Goal: Find specific page/section: Find specific page/section

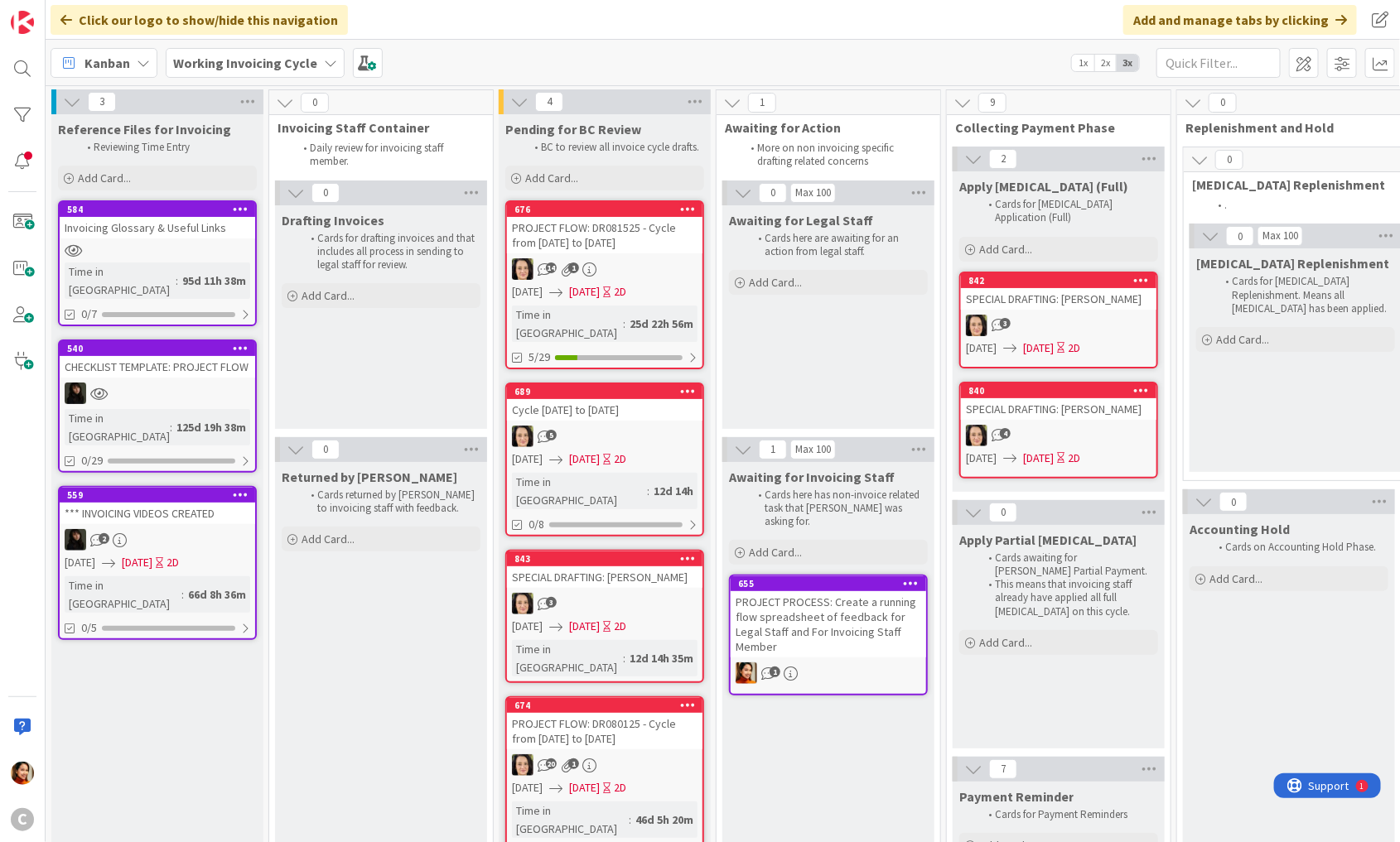
click at [302, 64] on b "Working Invoicing Cycle" at bounding box center [245, 63] width 144 height 16
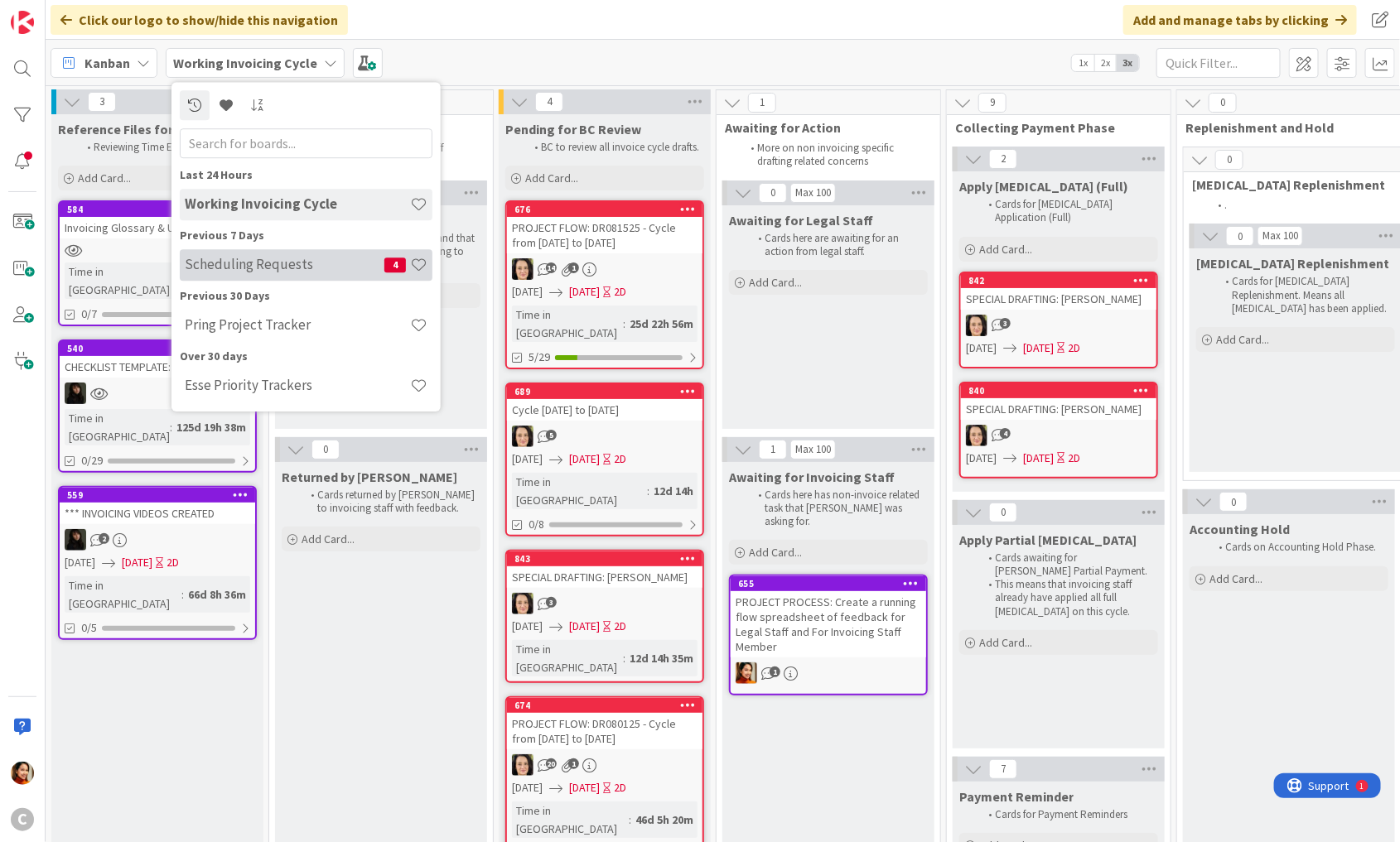
click at [270, 272] on h4 "Scheduling Requests" at bounding box center [284, 265] width 200 height 16
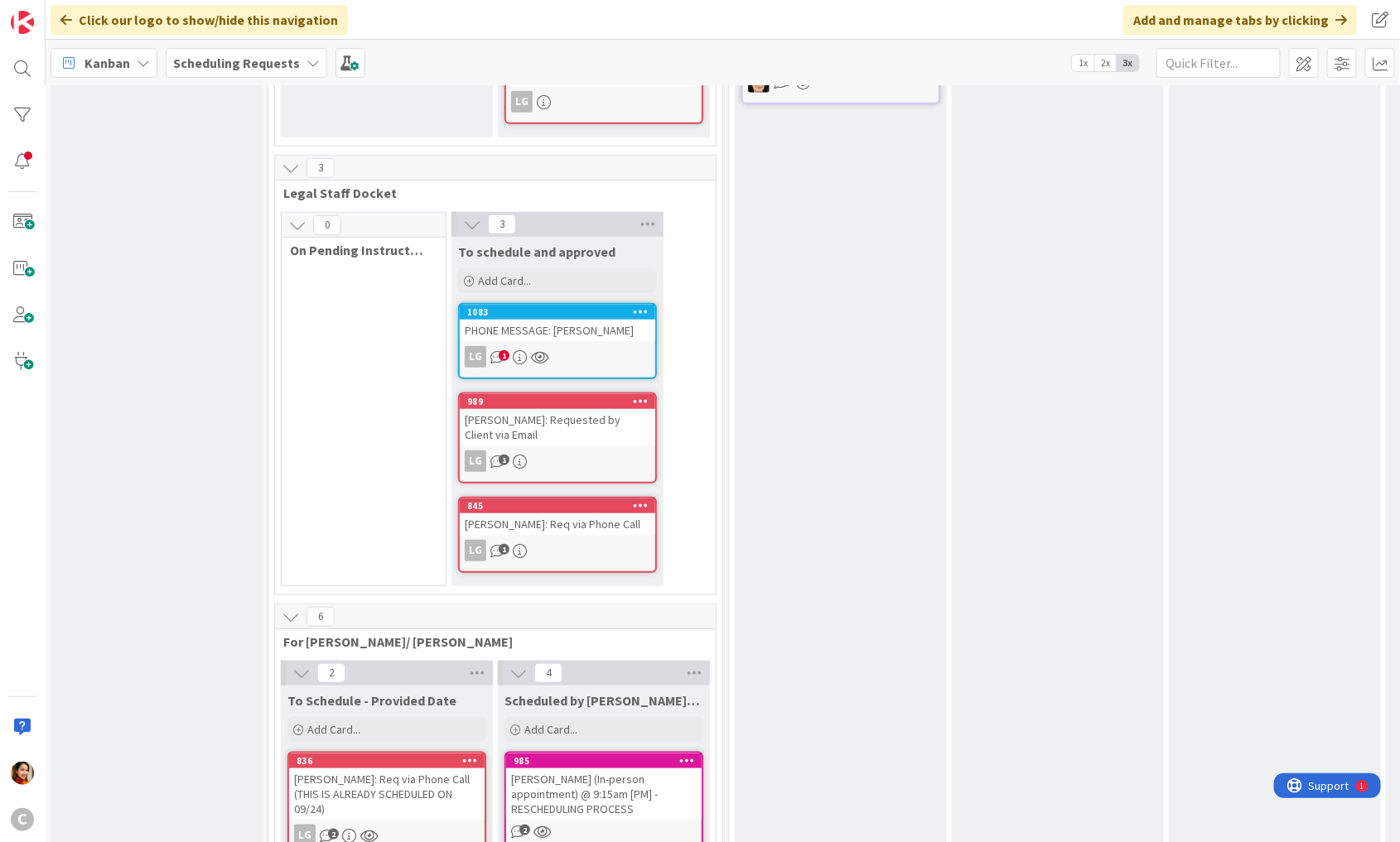
scroll to position [469, 1]
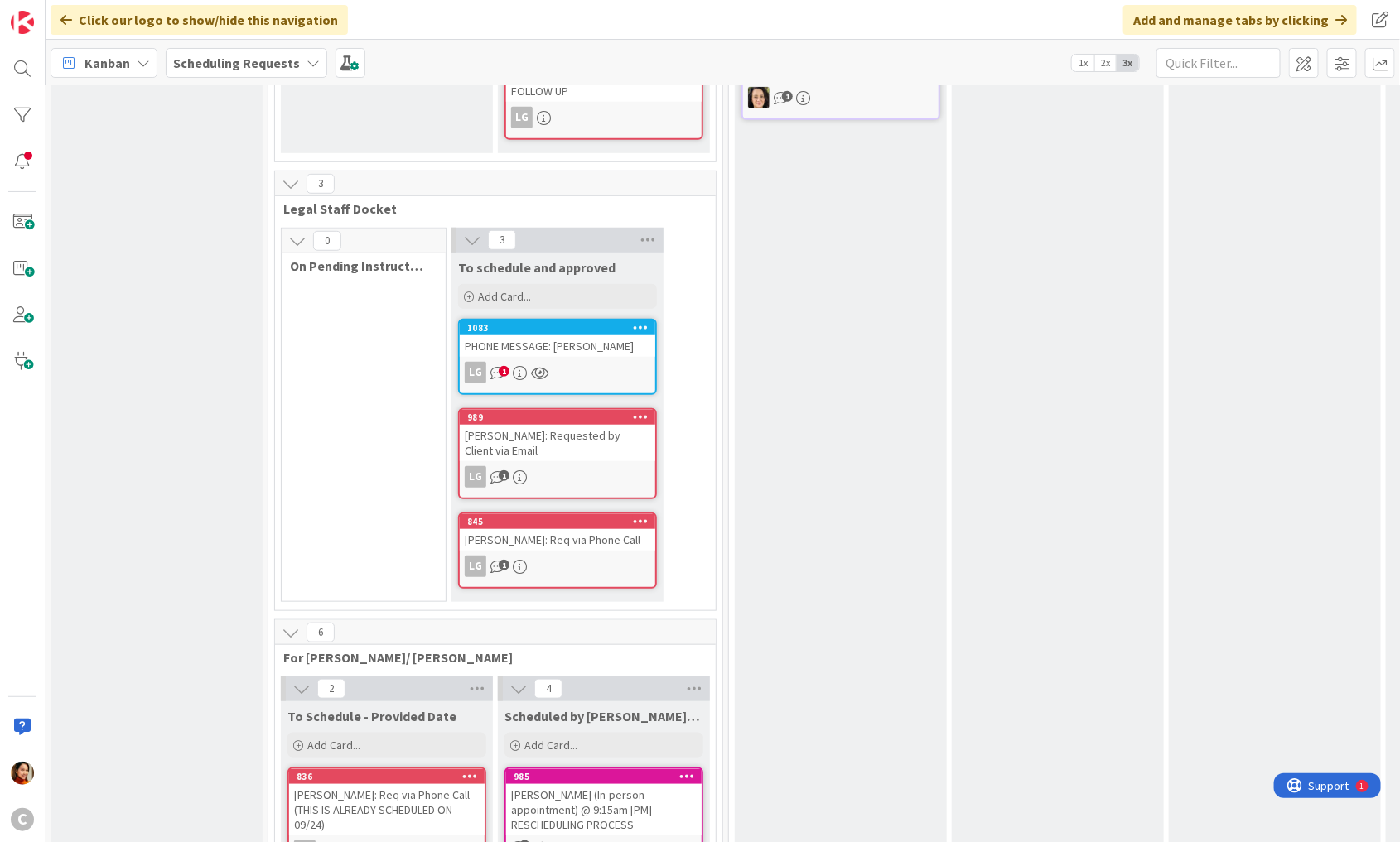
click at [595, 342] on link "1083 PHONE MESSAGE: [PERSON_NAME] LG 1" at bounding box center [558, 357] width 199 height 77
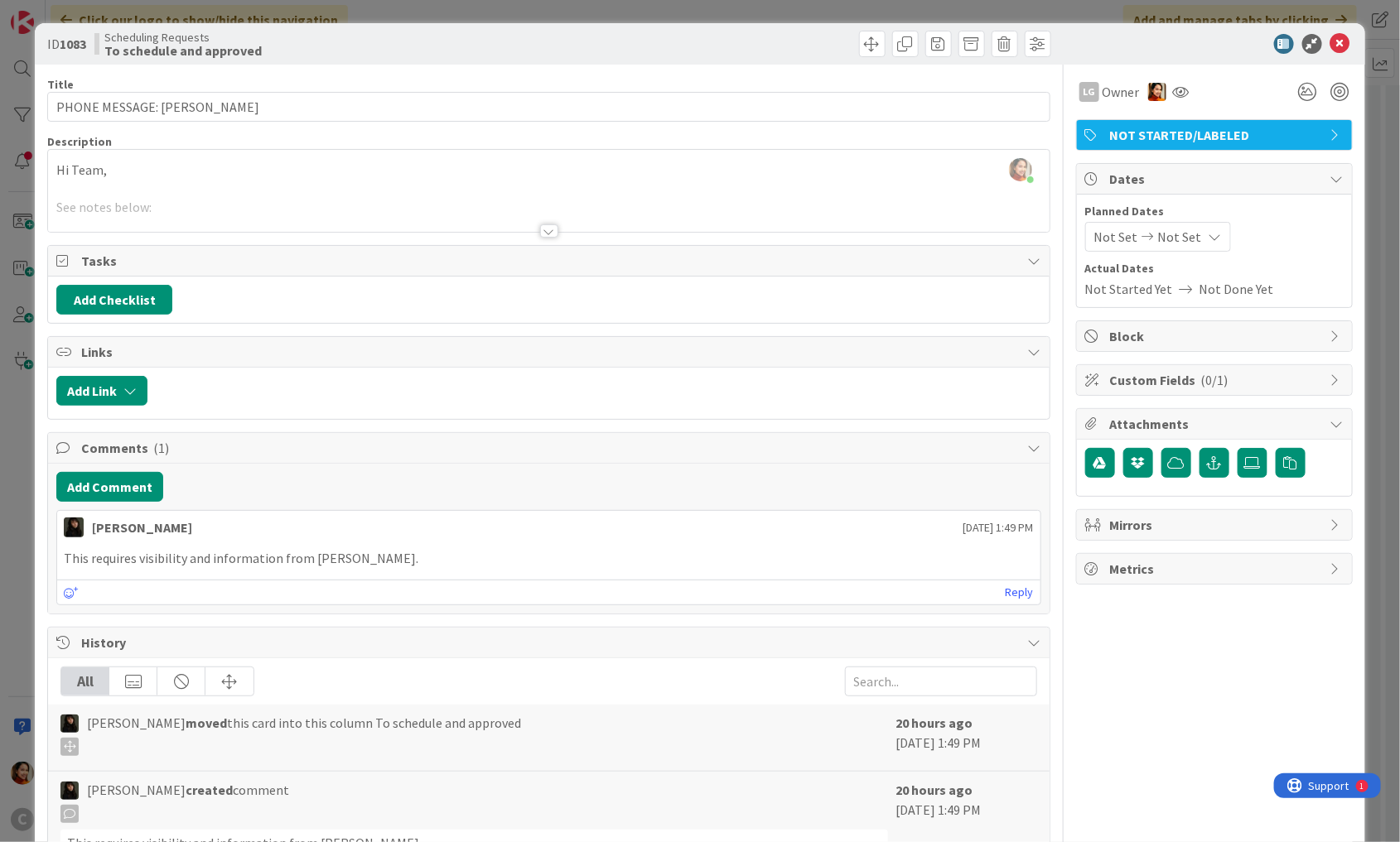
click at [551, 231] on div at bounding box center [550, 231] width 18 height 14
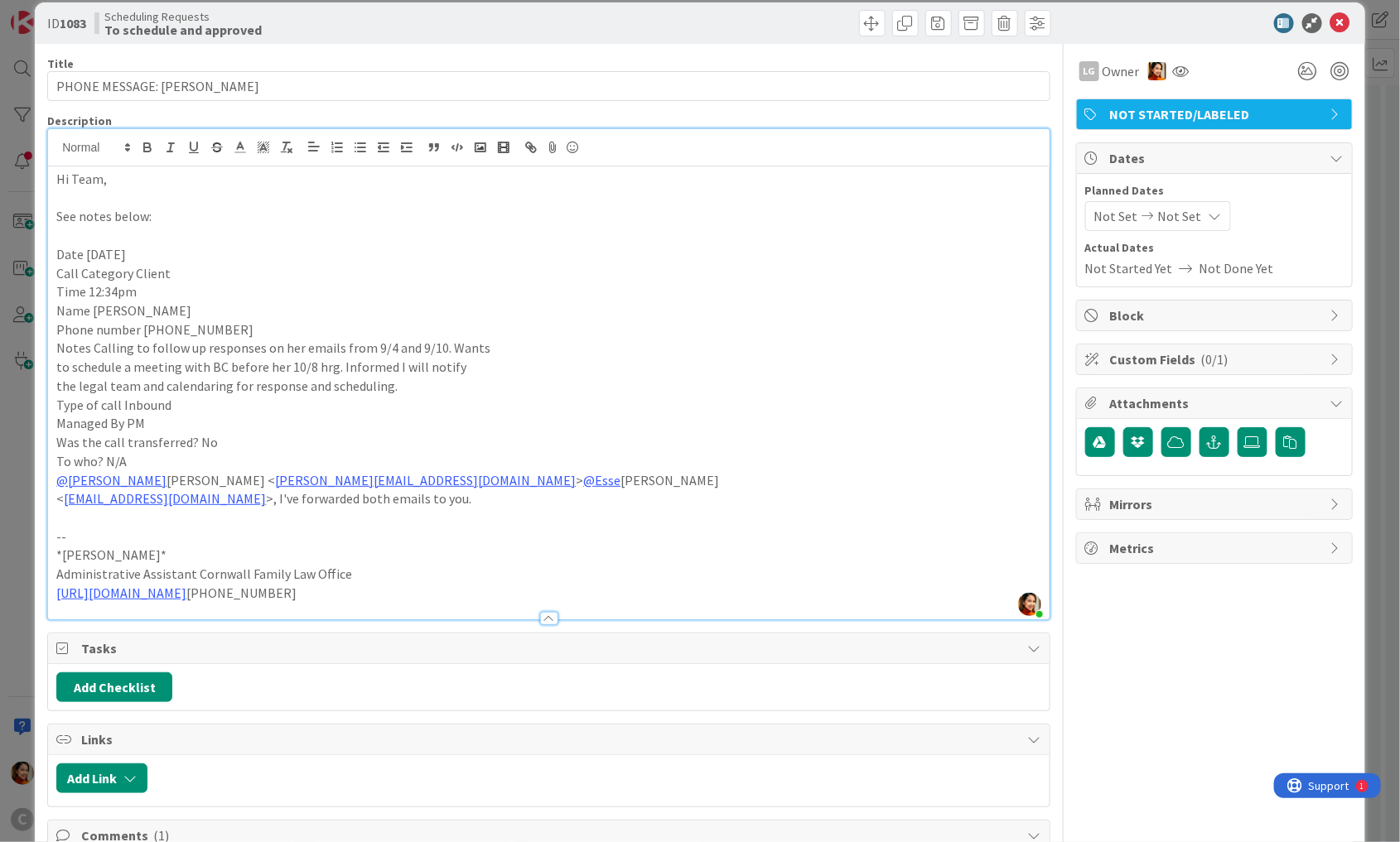
scroll to position [23, 0]
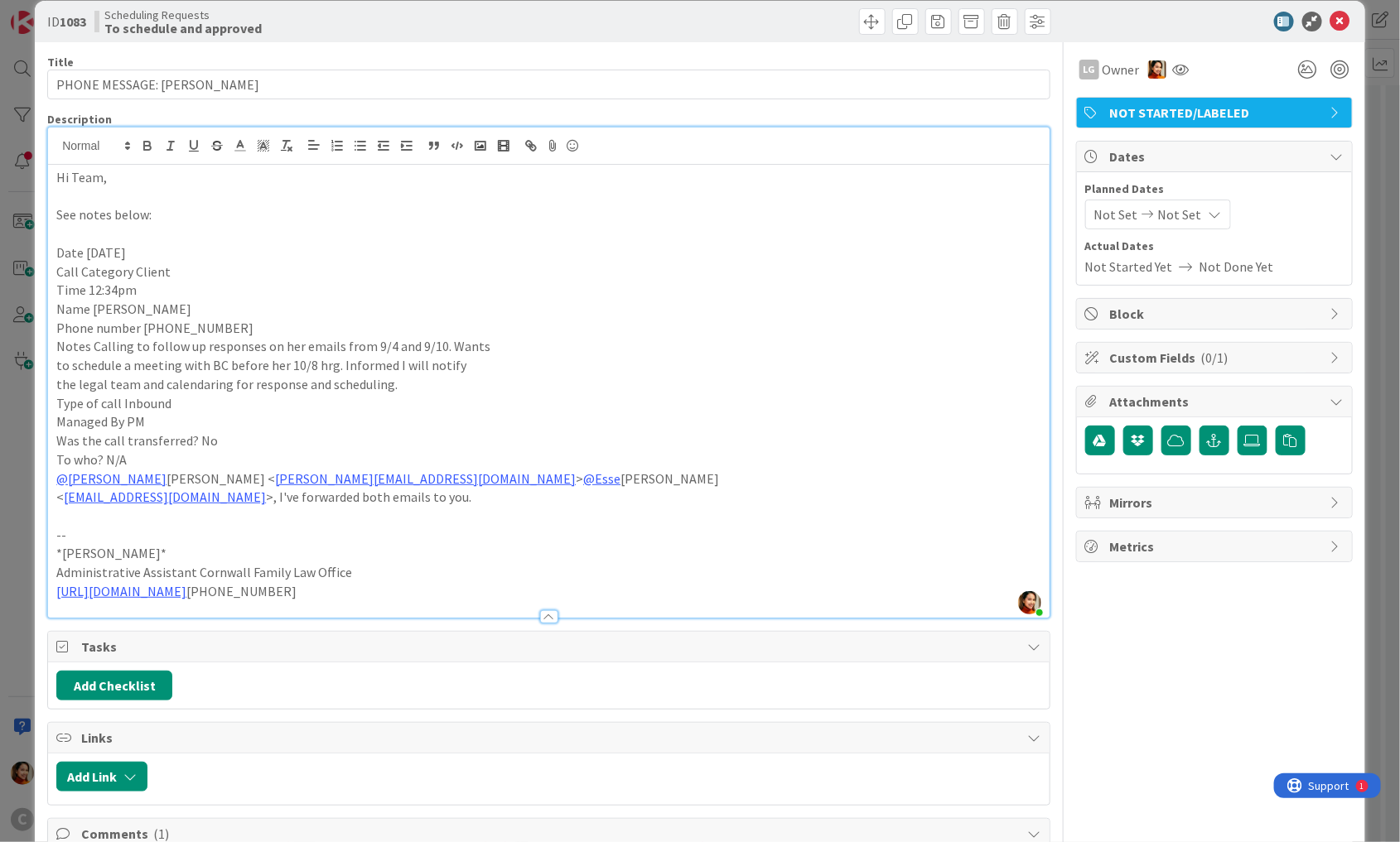
click at [16, 477] on div "ID 1083 Scheduling Requests To schedule and approved Title 27 / 128 PHONE MESSA…" at bounding box center [700, 421] width 1400 height 842
